Goal: Task Accomplishment & Management: Manage account settings

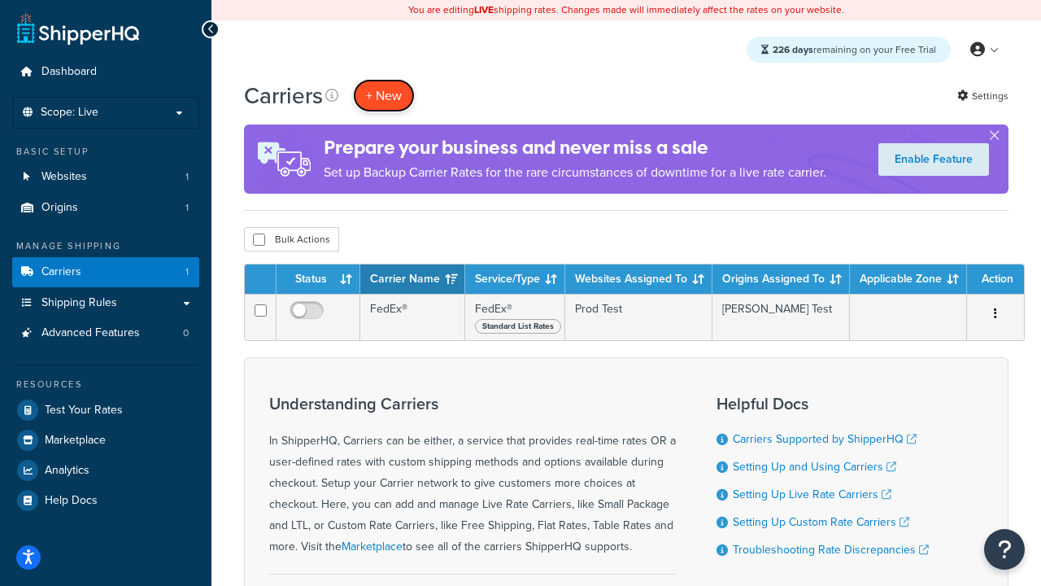
click at [384, 95] on button "+ New" at bounding box center [384, 95] width 62 height 33
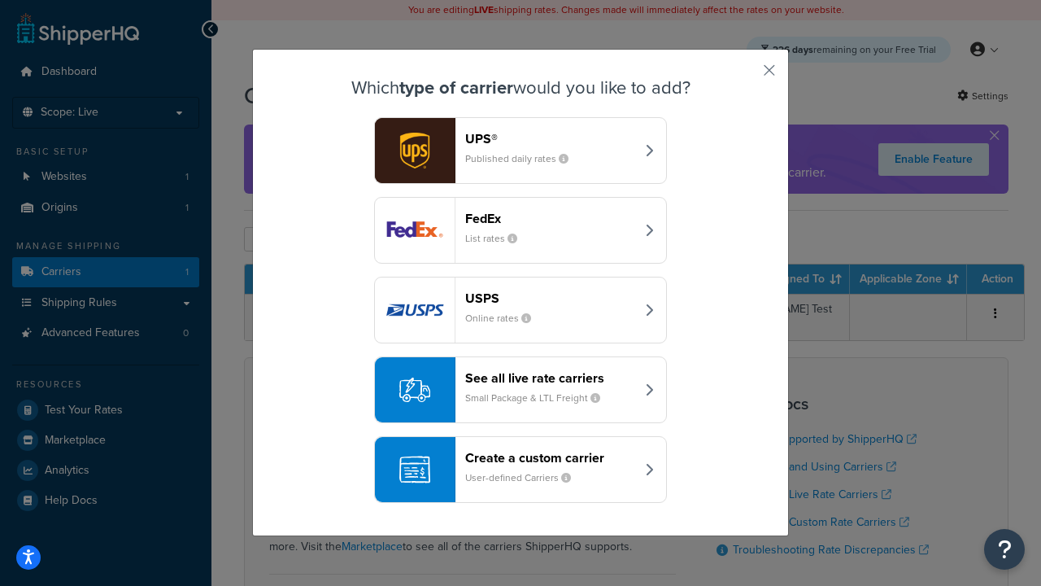
click at [550, 218] on header "FedEx" at bounding box center [550, 218] width 170 height 15
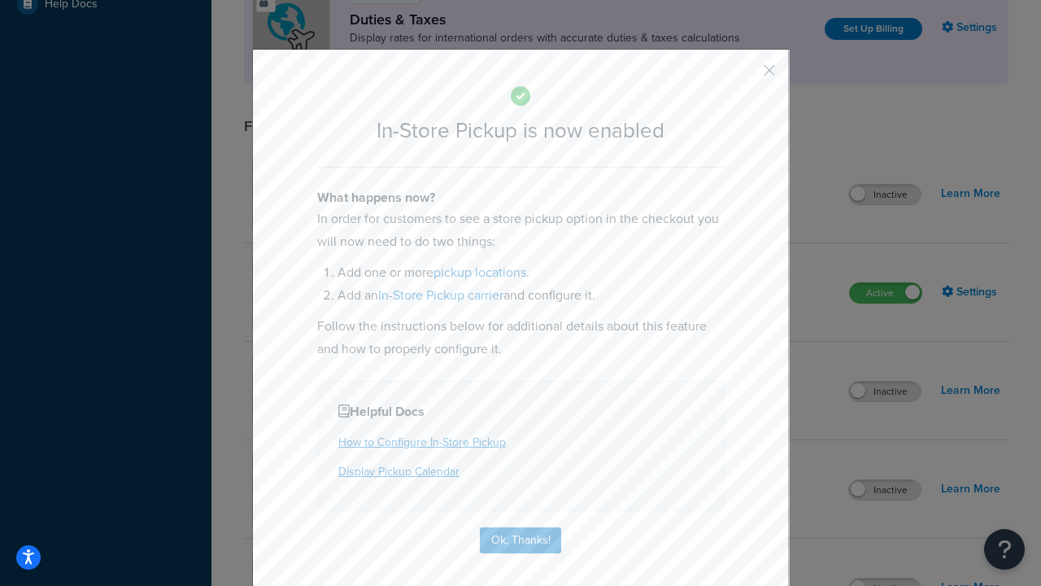
click at [745, 76] on button "button" at bounding box center [745, 76] width 4 height 4
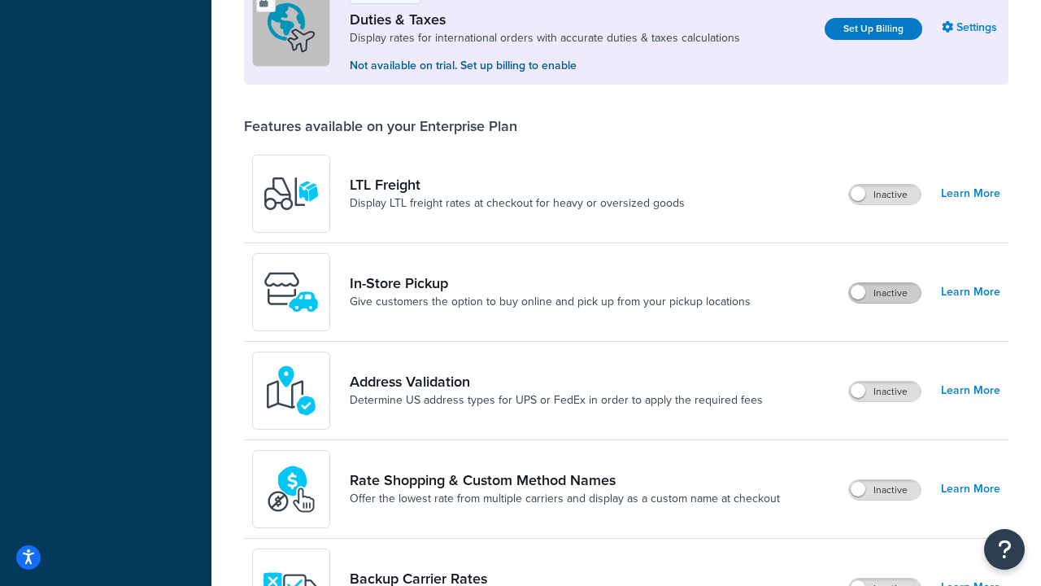
scroll to position [496, 0]
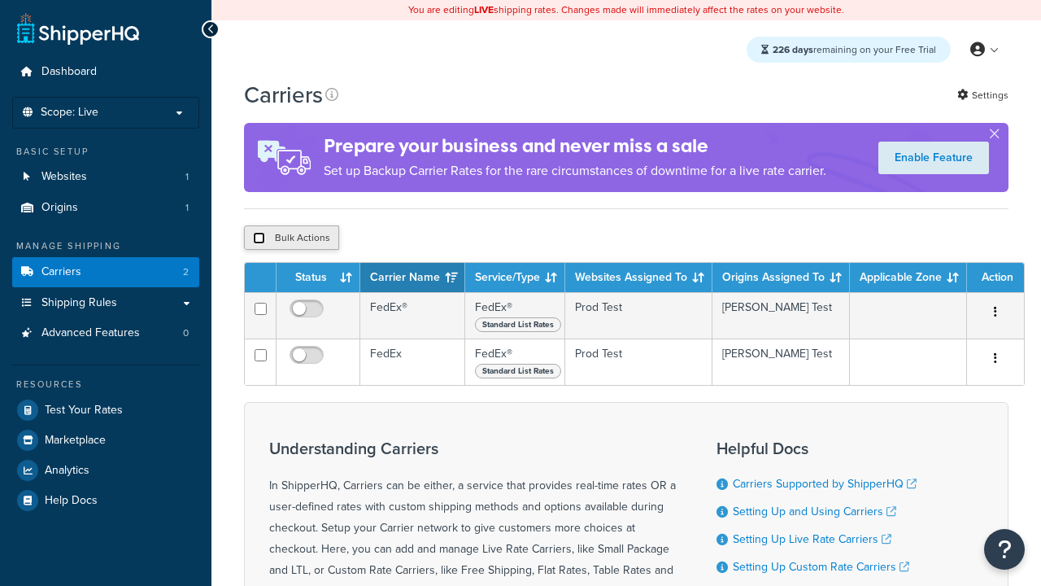
click at [259, 240] on input "checkbox" at bounding box center [259, 238] width 12 height 12
checkbox input "true"
click at [0, 0] on button "Delete" at bounding box center [0, 0] width 0 height 0
